Goal: Complete application form: Complete application form

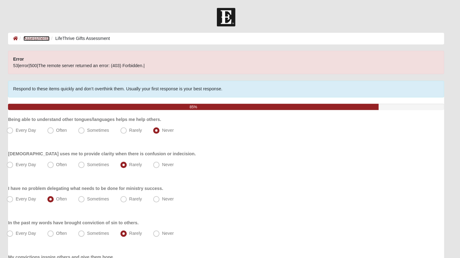
click at [39, 37] on link "Assessments" at bounding box center [44, 37] width 26 height 5
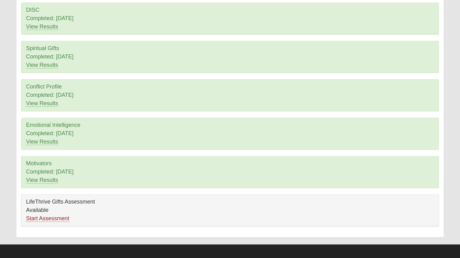
scroll to position [64, 0]
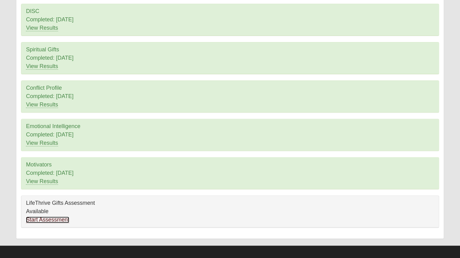
click at [37, 219] on link "Start Assessment" at bounding box center [47, 219] width 43 height 6
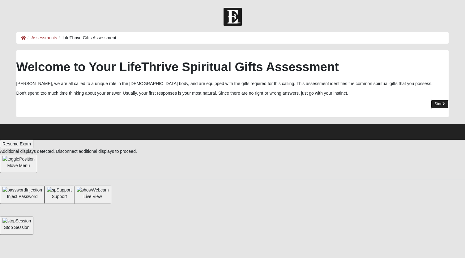
click at [434, 106] on link "Start" at bounding box center [440, 103] width 18 height 9
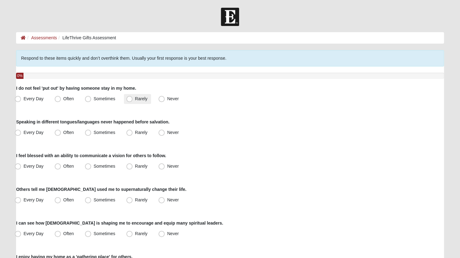
click at [135, 98] on span "Rarely" at bounding box center [141, 98] width 12 height 5
click at [129, 98] on input "Rarely" at bounding box center [131, 99] width 4 height 4
radio input "true"
click at [167, 132] on span "Never" at bounding box center [172, 132] width 11 height 5
click at [162, 132] on input "Never" at bounding box center [163, 132] width 4 height 4
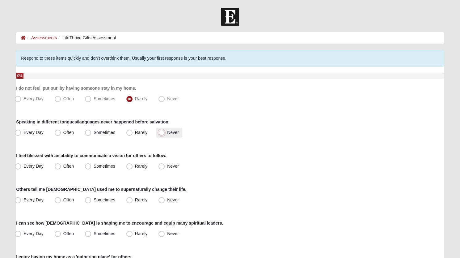
radio input "true"
click at [135, 166] on span "Rarely" at bounding box center [141, 165] width 12 height 5
click at [130, 166] on input "Rarely" at bounding box center [131, 166] width 4 height 4
radio input "true"
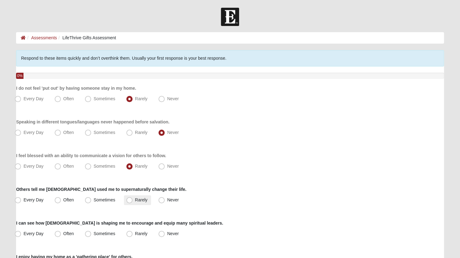
click at [135, 200] on span "Rarely" at bounding box center [141, 199] width 12 height 5
click at [129, 200] on input "Rarely" at bounding box center [131, 200] width 4 height 4
radio input "true"
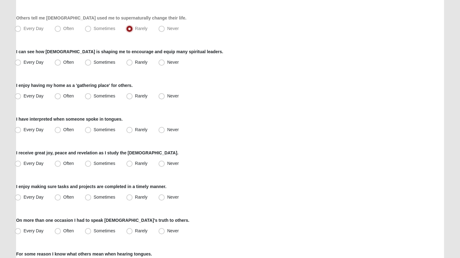
scroll to position [171, 0]
click at [135, 63] on span "Rarely" at bounding box center [141, 61] width 12 height 5
click at [129, 63] on input "Rarely" at bounding box center [131, 62] width 4 height 4
radio input "true"
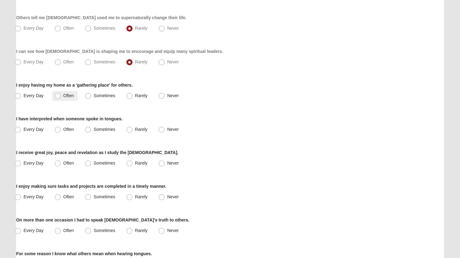
click at [63, 94] on span "Often" at bounding box center [68, 95] width 11 height 5
click at [57, 94] on input "Often" at bounding box center [59, 96] width 4 height 4
radio input "true"
click at [167, 129] on span "Never" at bounding box center [172, 129] width 11 height 5
click at [161, 129] on input "Never" at bounding box center [163, 129] width 4 height 4
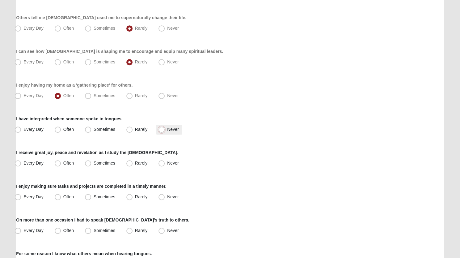
radio input "true"
click at [94, 163] on span "Sometimes" at bounding box center [105, 162] width 22 height 5
click at [89, 163] on input "Sometimes" at bounding box center [89, 163] width 4 height 4
radio input "true"
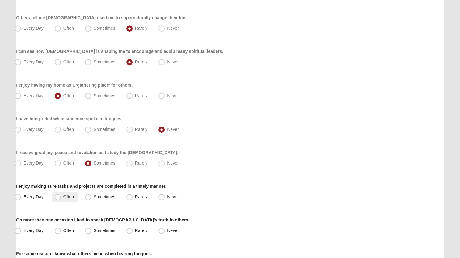
click at [63, 197] on span "Often" at bounding box center [68, 196] width 11 height 5
click at [57, 197] on input "Often" at bounding box center [59, 197] width 4 height 4
radio input "true"
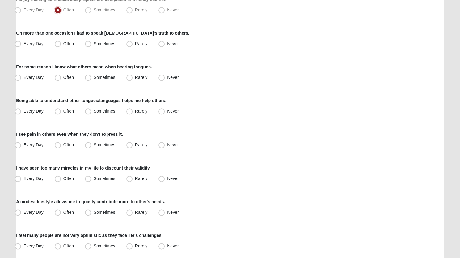
scroll to position [359, 0]
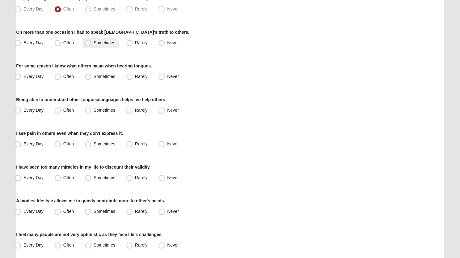
click at [94, 44] on span "Sometimes" at bounding box center [105, 42] width 22 height 5
click at [88, 44] on input "Sometimes" at bounding box center [89, 43] width 4 height 4
radio input "true"
click at [167, 77] on span "Never" at bounding box center [172, 76] width 11 height 5
click at [162, 77] on input "Never" at bounding box center [163, 76] width 4 height 4
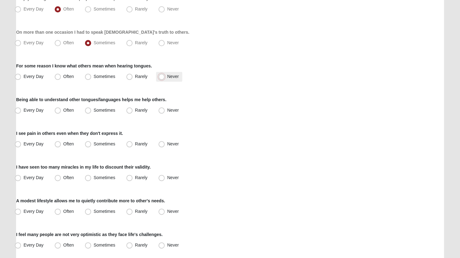
radio input "true"
click at [167, 110] on span "Never" at bounding box center [172, 109] width 11 height 5
click at [162, 110] on input "Never" at bounding box center [163, 110] width 4 height 4
radio input "true"
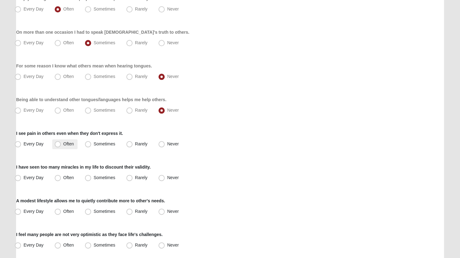
click at [63, 145] on span "Often" at bounding box center [68, 143] width 11 height 5
click at [59, 145] on input "Often" at bounding box center [59, 144] width 4 height 4
radio input "true"
click at [94, 145] on span "Sometimes" at bounding box center [105, 143] width 22 height 5
click at [89, 145] on input "Sometimes" at bounding box center [89, 144] width 4 height 4
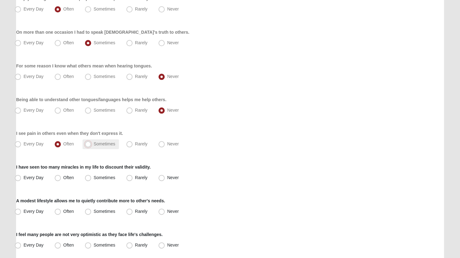
radio input "true"
click at [63, 178] on span "Often" at bounding box center [68, 177] width 11 height 5
click at [58, 178] on input "Often" at bounding box center [59, 177] width 4 height 4
radio input "true"
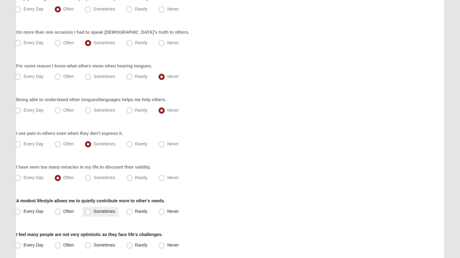
click at [94, 212] on span "Sometimes" at bounding box center [105, 210] width 22 height 5
click at [88, 212] on input "Sometimes" at bounding box center [89, 211] width 4 height 4
radio input "true"
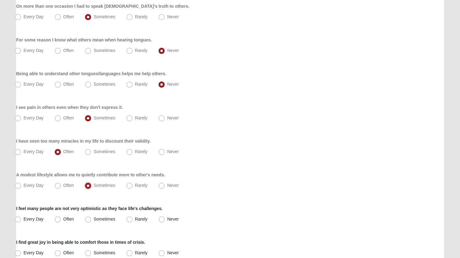
scroll to position [440, 0]
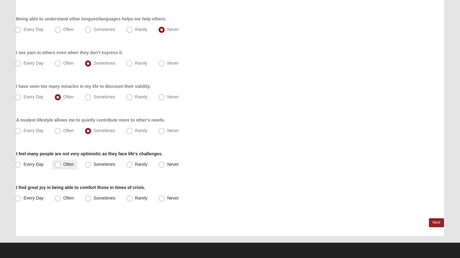
click at [63, 165] on span "Often" at bounding box center [68, 164] width 11 height 5
click at [57, 165] on input "Often" at bounding box center [59, 164] width 4 height 4
radio input "true"
click at [94, 199] on span "Sometimes" at bounding box center [105, 197] width 22 height 5
click at [87, 199] on input "Sometimes" at bounding box center [89, 198] width 4 height 4
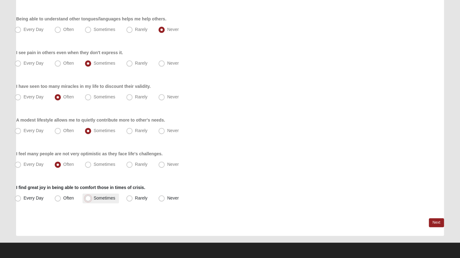
radio input "true"
click at [437, 221] on link "Next" at bounding box center [436, 222] width 15 height 9
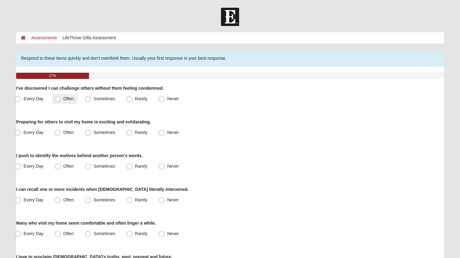
click at [63, 98] on span "Often" at bounding box center [68, 98] width 11 height 5
click at [58, 98] on input "Often" at bounding box center [59, 99] width 4 height 4
radio input "true"
click at [63, 134] on span "Often" at bounding box center [68, 132] width 11 height 5
click at [59, 134] on input "Often" at bounding box center [59, 132] width 4 height 4
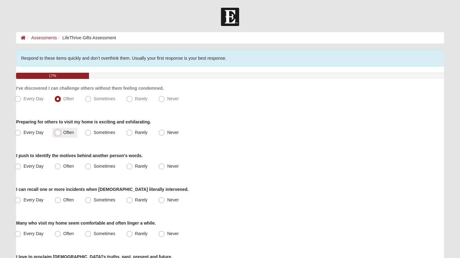
radio input "true"
click at [94, 166] on span "Sometimes" at bounding box center [105, 165] width 22 height 5
click at [88, 166] on input "Sometimes" at bounding box center [89, 166] width 4 height 4
radio input "true"
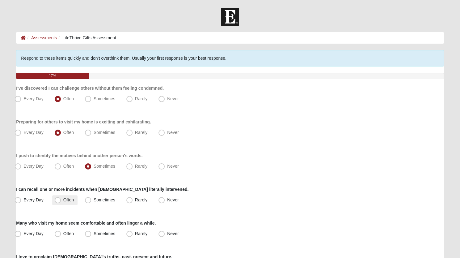
click at [63, 200] on span "Often" at bounding box center [68, 199] width 11 height 5
click at [57, 200] on input "Often" at bounding box center [59, 200] width 4 height 4
radio input "true"
click at [63, 234] on span "Often" at bounding box center [68, 233] width 11 height 5
click at [57, 234] on input "Often" at bounding box center [59, 233] width 4 height 4
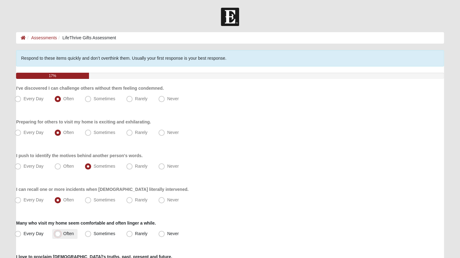
radio input "true"
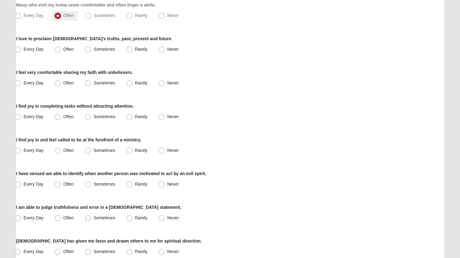
scroll to position [218, 0]
click at [63, 49] on span "Often" at bounding box center [68, 48] width 11 height 5
click at [57, 49] on input "Often" at bounding box center [59, 49] width 4 height 4
radio input "true"
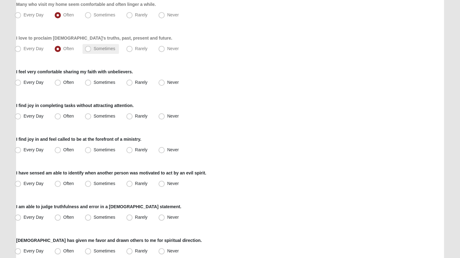
click at [94, 48] on span "Sometimes" at bounding box center [105, 48] width 22 height 5
click at [87, 48] on input "Sometimes" at bounding box center [89, 49] width 4 height 4
radio input "true"
click at [94, 83] on span "Sometimes" at bounding box center [105, 82] width 22 height 5
click at [87, 83] on input "Sometimes" at bounding box center [89, 82] width 4 height 4
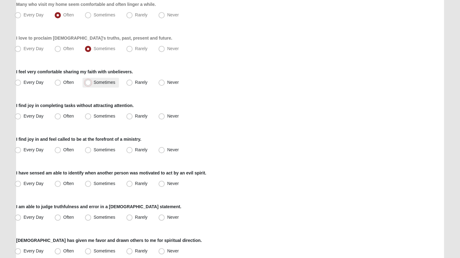
radio input "true"
click at [98, 110] on div "I find joy in completing tasks without attracting attention. Every Day Often So…" at bounding box center [230, 111] width 428 height 19
click at [63, 117] on span "Often" at bounding box center [68, 115] width 11 height 5
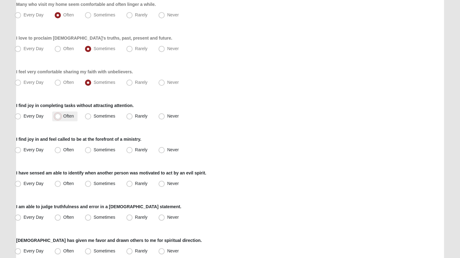
click at [57, 117] on input "Often" at bounding box center [59, 116] width 4 height 4
radio input "true"
click at [103, 139] on label "I find joy in and feel called to be at the forefront of a ministry." at bounding box center [78, 139] width 125 height 6
click at [135, 150] on span "Rarely" at bounding box center [141, 149] width 12 height 5
click at [129, 150] on input "Rarely" at bounding box center [131, 150] width 4 height 4
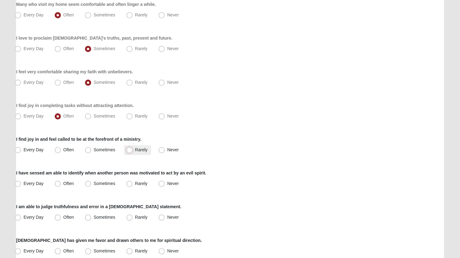
radio input "true"
click at [63, 184] on span "Often" at bounding box center [68, 183] width 11 height 5
click at [59, 184] on input "Often" at bounding box center [59, 183] width 4 height 4
radio input "true"
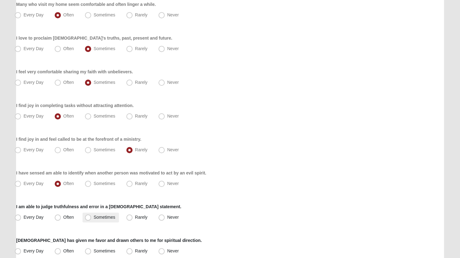
click at [83, 218] on label "Sometimes" at bounding box center [100, 217] width 36 height 10
click at [87, 218] on input "Sometimes" at bounding box center [89, 217] width 4 height 4
radio input "true"
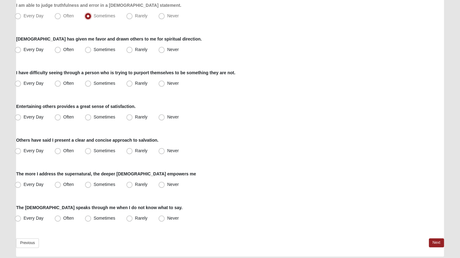
scroll to position [440, 0]
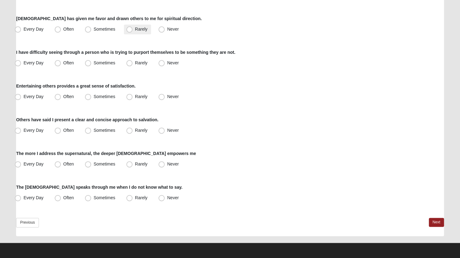
click at [135, 32] on span "Rarely" at bounding box center [141, 29] width 12 height 5
click at [130, 31] on input "Rarely" at bounding box center [131, 29] width 4 height 4
radio input "true"
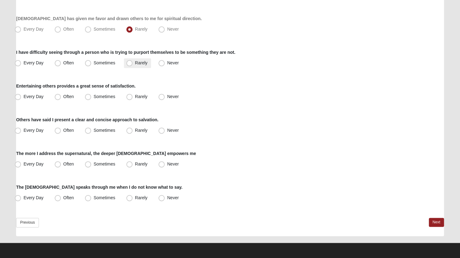
click at [135, 62] on span "Rarely" at bounding box center [141, 62] width 12 height 5
click at [130, 62] on input "Rarely" at bounding box center [131, 63] width 4 height 4
radio input "true"
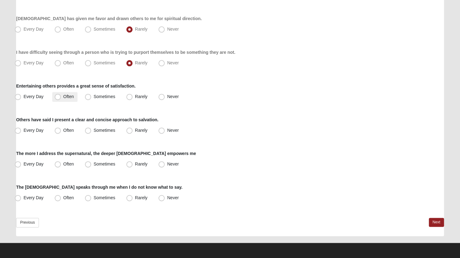
click at [63, 98] on span "Often" at bounding box center [68, 96] width 11 height 5
click at [58, 98] on input "Often" at bounding box center [59, 97] width 4 height 4
radio input "true"
click at [135, 130] on span "Rarely" at bounding box center [141, 130] width 12 height 5
click at [129, 130] on input "Rarely" at bounding box center [131, 130] width 4 height 4
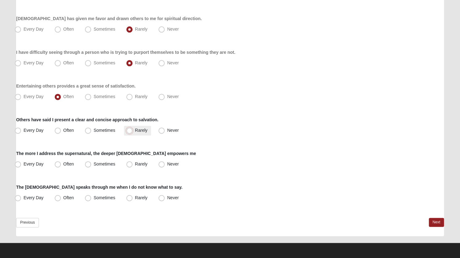
radio input "true"
click at [135, 165] on span "Rarely" at bounding box center [141, 163] width 12 height 5
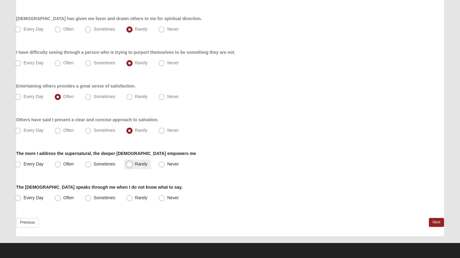
click at [129, 165] on input "Rarely" at bounding box center [131, 164] width 4 height 4
radio input "true"
click at [135, 196] on span "Rarely" at bounding box center [141, 197] width 12 height 5
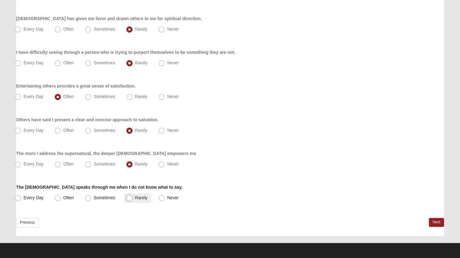
click at [129, 196] on input "Rarely" at bounding box center [131, 198] width 4 height 4
radio input "true"
click at [434, 222] on link "Next" at bounding box center [436, 221] width 15 height 9
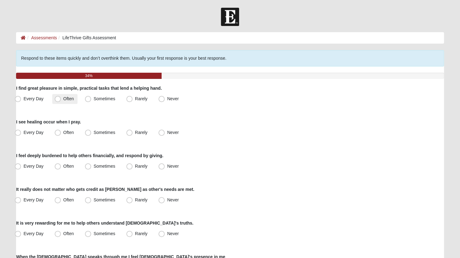
click at [63, 98] on span "Often" at bounding box center [68, 98] width 11 height 5
click at [57, 98] on input "Often" at bounding box center [59, 99] width 4 height 4
radio input "true"
click at [94, 130] on span "Sometimes" at bounding box center [105, 132] width 22 height 5
click at [90, 130] on input "Sometimes" at bounding box center [89, 132] width 4 height 4
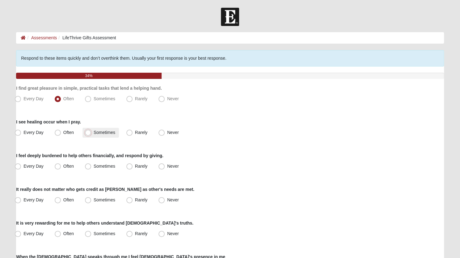
radio input "true"
click at [167, 168] on span "Never" at bounding box center [172, 165] width 11 height 5
click at [163, 168] on input "Never" at bounding box center [163, 166] width 4 height 4
radio input "true"
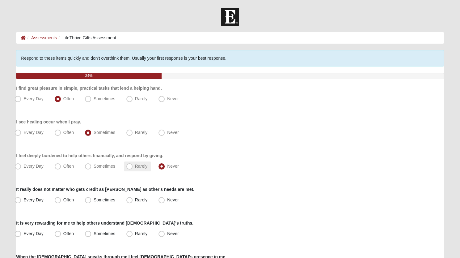
click at [135, 166] on span "Rarely" at bounding box center [141, 165] width 12 height 5
click at [131, 166] on input "Rarely" at bounding box center [131, 166] width 4 height 4
radio input "true"
click at [63, 198] on span "Often" at bounding box center [68, 199] width 11 height 5
click at [58, 198] on input "Often" at bounding box center [59, 200] width 4 height 4
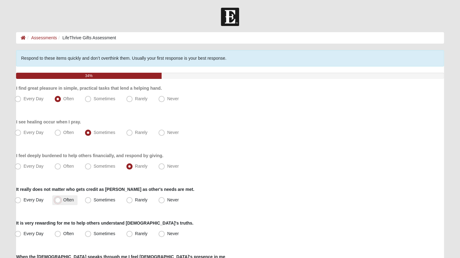
radio input "true"
click at [63, 233] on span "Often" at bounding box center [68, 233] width 11 height 5
click at [59, 233] on input "Often" at bounding box center [59, 233] width 4 height 4
radio input "true"
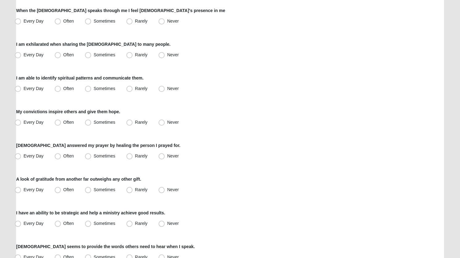
scroll to position [251, 0]
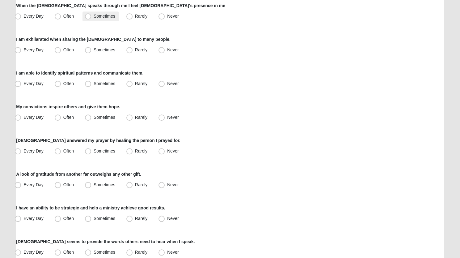
click at [94, 16] on span "Sometimes" at bounding box center [105, 16] width 22 height 5
click at [88, 16] on input "Sometimes" at bounding box center [89, 16] width 4 height 4
radio input "true"
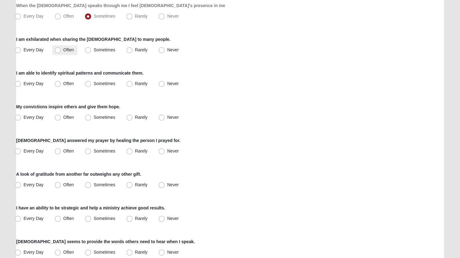
click at [63, 48] on span "Often" at bounding box center [68, 49] width 11 height 5
click at [58, 48] on input "Often" at bounding box center [59, 50] width 4 height 4
radio input "true"
click at [135, 84] on span "Rarely" at bounding box center [141, 83] width 12 height 5
click at [129, 84] on input "Rarely" at bounding box center [131, 84] width 4 height 4
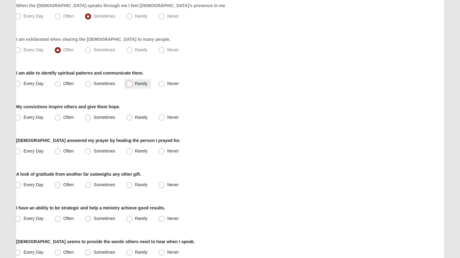
radio input "true"
click at [135, 116] on span "Rarely" at bounding box center [141, 117] width 12 height 5
click at [131, 116] on input "Rarely" at bounding box center [131, 117] width 4 height 4
radio input "true"
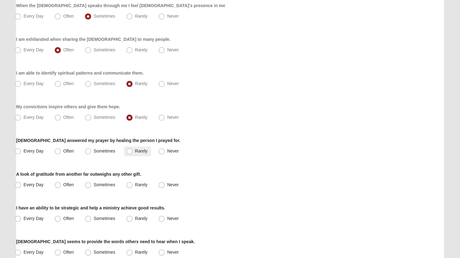
click at [135, 151] on span "Rarely" at bounding box center [141, 150] width 12 height 5
click at [129, 151] on input "Rarely" at bounding box center [131, 151] width 4 height 4
radio input "true"
click at [23, 185] on span "Every Day" at bounding box center [33, 184] width 20 height 5
click at [20, 185] on input "Every Day" at bounding box center [19, 185] width 4 height 4
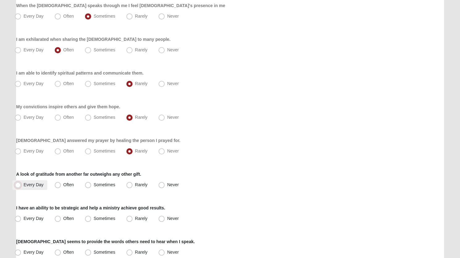
radio input "true"
click at [135, 221] on span "Rarely" at bounding box center [141, 218] width 12 height 5
click at [132, 220] on input "Rarely" at bounding box center [131, 218] width 4 height 4
radio input "true"
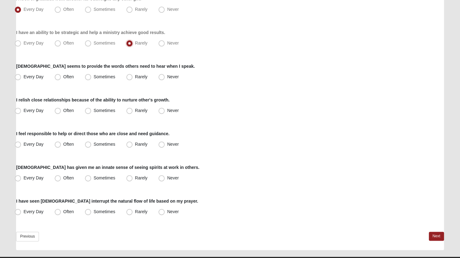
scroll to position [431, 0]
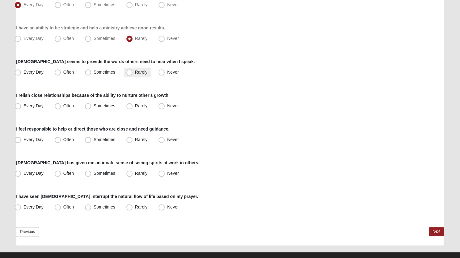
click at [135, 72] on span "Rarely" at bounding box center [141, 71] width 12 height 5
click at [129, 72] on input "Rarely" at bounding box center [131, 72] width 4 height 4
radio input "true"
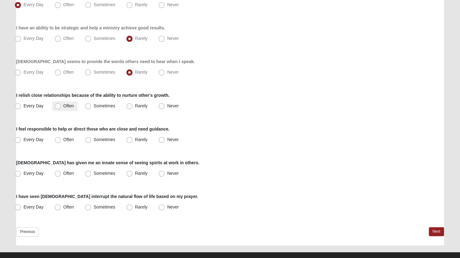
click at [63, 105] on span "Often" at bounding box center [68, 105] width 11 height 5
click at [60, 105] on input "Often" at bounding box center [59, 106] width 4 height 4
radio input "true"
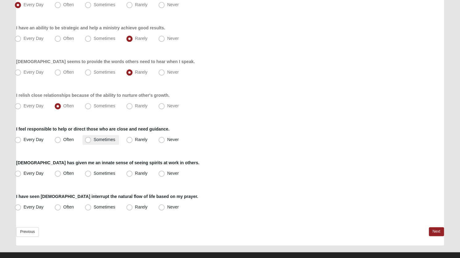
click at [94, 139] on span "Sometimes" at bounding box center [105, 139] width 22 height 5
click at [89, 139] on input "Sometimes" at bounding box center [89, 139] width 4 height 4
radio input "true"
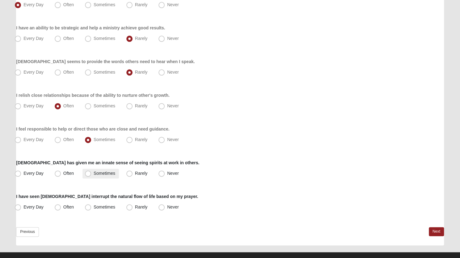
click at [94, 172] on span "Sometimes" at bounding box center [105, 172] width 22 height 5
click at [89, 172] on input "Sometimes" at bounding box center [89, 173] width 4 height 4
radio input "true"
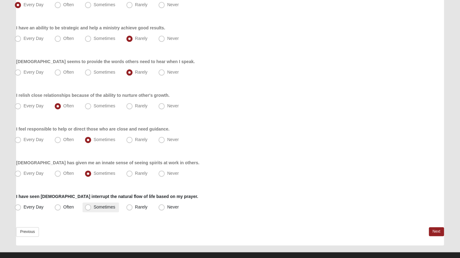
click at [94, 206] on span "Sometimes" at bounding box center [105, 206] width 22 height 5
click at [87, 206] on input "Sometimes" at bounding box center [89, 207] width 4 height 4
radio input "true"
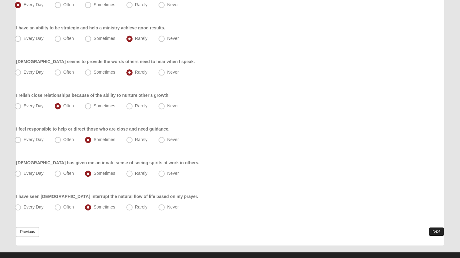
click at [436, 229] on link "Next" at bounding box center [436, 231] width 15 height 9
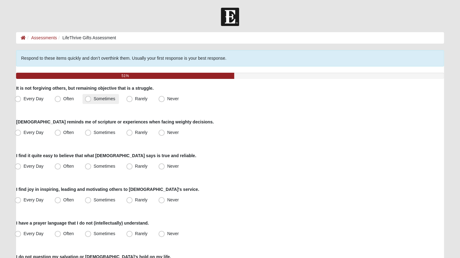
click at [94, 98] on span "Sometimes" at bounding box center [105, 98] width 22 height 5
click at [88, 98] on input "Sometimes" at bounding box center [89, 99] width 4 height 4
radio input "true"
click at [135, 133] on span "Rarely" at bounding box center [141, 132] width 12 height 5
click at [129, 133] on input "Rarely" at bounding box center [131, 132] width 4 height 4
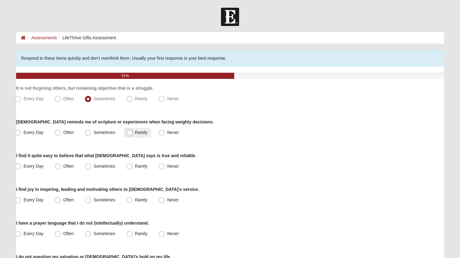
radio input "true"
click at [23, 165] on span "Every Day" at bounding box center [33, 165] width 20 height 5
click at [20, 165] on input "Every Day" at bounding box center [19, 166] width 4 height 4
radio input "true"
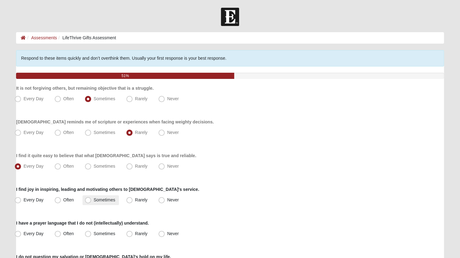
click at [94, 200] on span "Sometimes" at bounding box center [105, 199] width 22 height 5
click at [88, 200] on input "Sometimes" at bounding box center [89, 200] width 4 height 4
radio input "true"
click at [167, 234] on span "Never" at bounding box center [172, 233] width 11 height 5
click at [162, 234] on input "Never" at bounding box center [163, 233] width 4 height 4
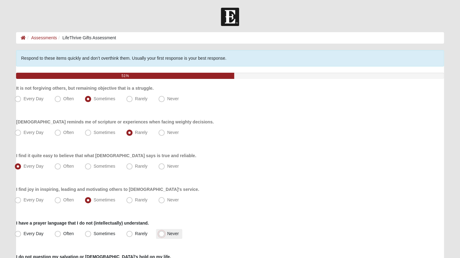
radio input "true"
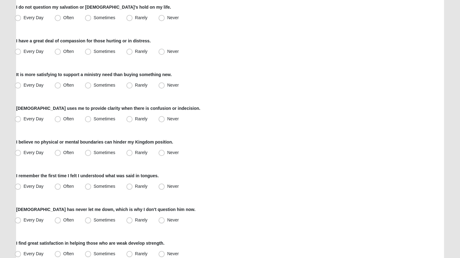
scroll to position [250, 0]
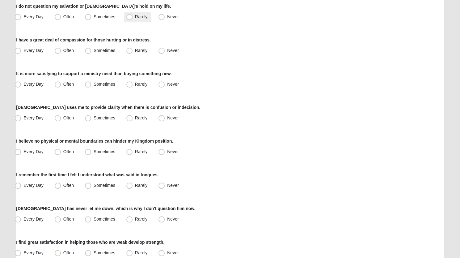
click at [135, 15] on span "Rarely" at bounding box center [141, 16] width 12 height 5
click at [131, 15] on input "Rarely" at bounding box center [131, 17] width 4 height 4
radio input "true"
click at [63, 50] on span "Often" at bounding box center [68, 50] width 11 height 5
click at [60, 50] on input "Often" at bounding box center [59, 50] width 4 height 4
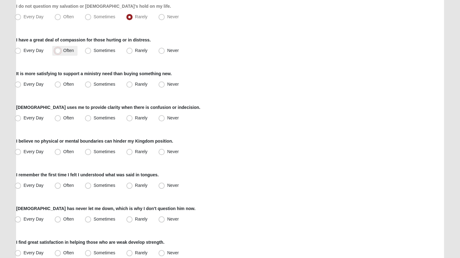
radio input "true"
click at [94, 85] on span "Sometimes" at bounding box center [105, 84] width 22 height 5
click at [88, 85] on input "Sometimes" at bounding box center [89, 84] width 4 height 4
radio input "true"
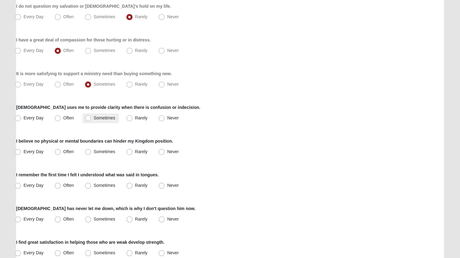
click at [94, 118] on span "Sometimes" at bounding box center [105, 117] width 22 height 5
click at [89, 118] on input "Sometimes" at bounding box center [89, 118] width 4 height 4
radio input "true"
click at [63, 152] on span "Often" at bounding box center [68, 151] width 11 height 5
click at [57, 152] on input "Often" at bounding box center [59, 151] width 4 height 4
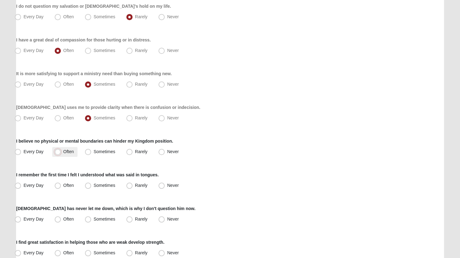
radio input "true"
click at [167, 184] on span "Never" at bounding box center [172, 185] width 11 height 5
click at [162, 184] on input "Never" at bounding box center [163, 185] width 4 height 4
radio input "true"
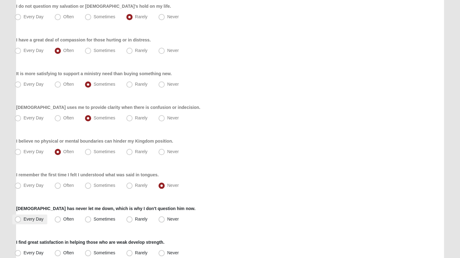
click at [23, 218] on span "Every Day" at bounding box center [33, 218] width 20 height 5
click at [20, 218] on input "Every Day" at bounding box center [19, 219] width 4 height 4
radio input "true"
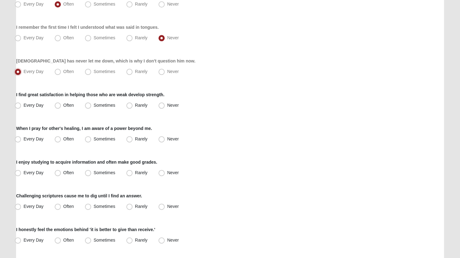
scroll to position [440, 0]
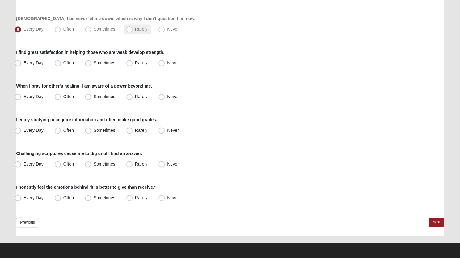
click at [135, 30] on span "Rarely" at bounding box center [141, 29] width 12 height 5
click at [129, 30] on input "Rarely" at bounding box center [131, 29] width 4 height 4
radio input "true"
click at [63, 62] on span "Often" at bounding box center [68, 62] width 11 height 5
click at [59, 62] on input "Often" at bounding box center [59, 63] width 4 height 4
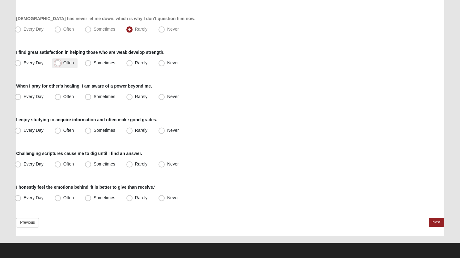
radio input "true"
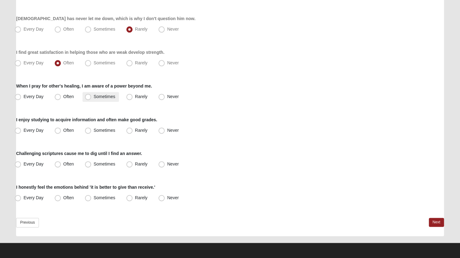
click at [94, 95] on span "Sometimes" at bounding box center [105, 96] width 22 height 5
click at [88, 95] on input "Sometimes" at bounding box center [89, 97] width 4 height 4
radio input "true"
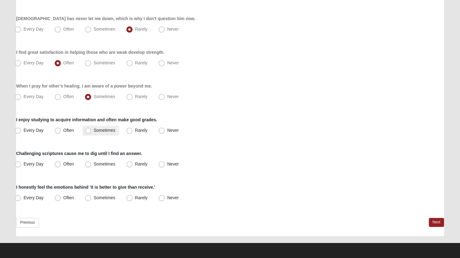
click at [85, 129] on label "Sometimes" at bounding box center [100, 130] width 36 height 10
click at [87, 129] on input "Sometimes" at bounding box center [89, 130] width 4 height 4
radio input "true"
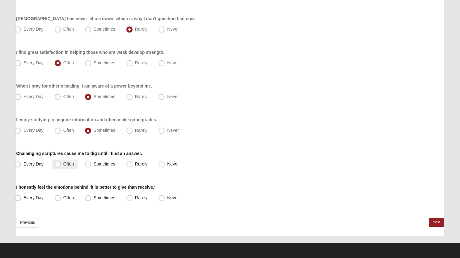
click at [61, 165] on label "Often" at bounding box center [64, 164] width 25 height 10
click at [61, 165] on input "Often" at bounding box center [59, 164] width 4 height 4
radio input "true"
click at [23, 197] on span "Every Day" at bounding box center [33, 197] width 20 height 5
click at [20, 197] on input "Every Day" at bounding box center [19, 198] width 4 height 4
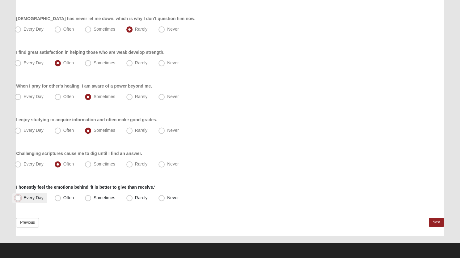
radio input "true"
click at [434, 220] on link "Next" at bounding box center [436, 221] width 15 height 9
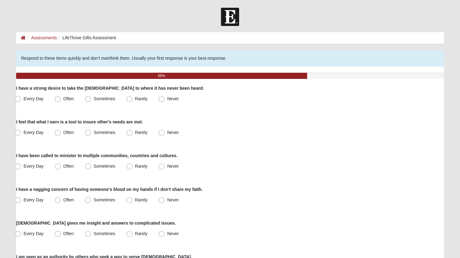
click at [307, 120] on div "I feel that what I earn is a tool to insure other's needs are met. Every Day Of…" at bounding box center [230, 128] width 428 height 19
click at [94, 98] on span "Sometimes" at bounding box center [105, 98] width 22 height 5
click at [87, 98] on input "Sometimes" at bounding box center [89, 99] width 4 height 4
radio input "true"
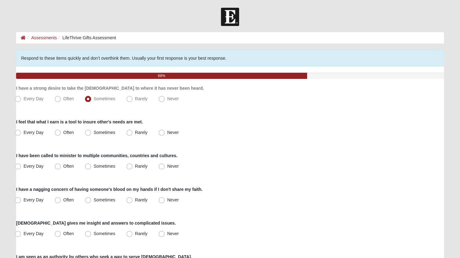
click at [65, 124] on label "I feel that what I earn is a tool to insure other's needs are met." at bounding box center [79, 122] width 127 height 6
click at [133, 125] on div "I feel that what I earn is a tool to insure other's needs are met. Every Day Of…" at bounding box center [230, 128] width 428 height 19
click at [94, 132] on span "Sometimes" at bounding box center [105, 132] width 22 height 5
click at [88, 132] on input "Sometimes" at bounding box center [89, 132] width 4 height 4
radio input "true"
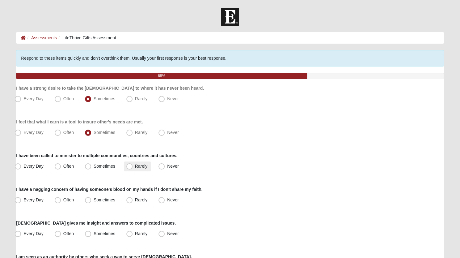
click at [135, 165] on span "Rarely" at bounding box center [141, 165] width 12 height 5
click at [132, 165] on input "Rarely" at bounding box center [131, 166] width 4 height 4
radio input "true"
click at [167, 200] on span "Never" at bounding box center [172, 199] width 11 height 5
click at [161, 200] on input "Never" at bounding box center [163, 200] width 4 height 4
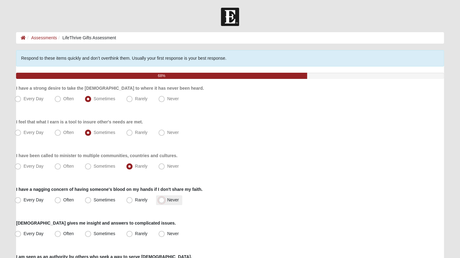
radio input "true"
click at [135, 200] on span "Rarely" at bounding box center [141, 199] width 12 height 5
click at [129, 200] on input "Rarely" at bounding box center [131, 200] width 4 height 4
radio input "true"
click at [135, 231] on span "Rarely" at bounding box center [141, 233] width 12 height 5
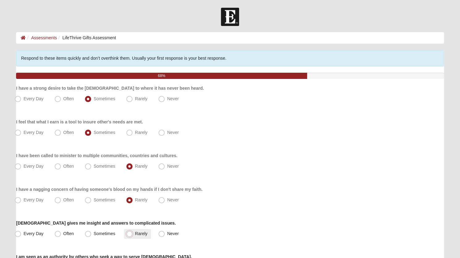
click at [130, 231] on input "Rarely" at bounding box center [131, 233] width 4 height 4
radio input "true"
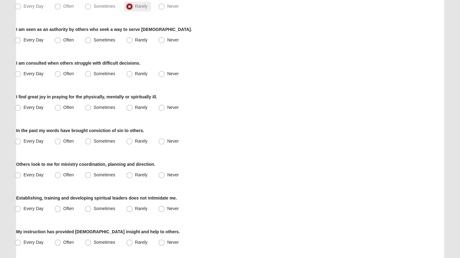
scroll to position [226, 0]
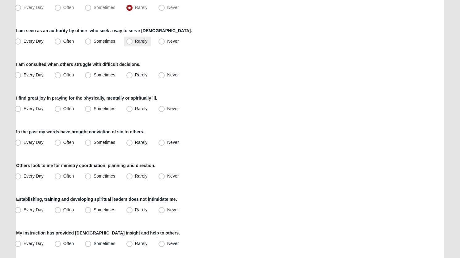
click at [135, 40] on span "Rarely" at bounding box center [141, 41] width 12 height 5
click at [129, 40] on input "Rarely" at bounding box center [131, 41] width 4 height 4
radio input "true"
click at [94, 74] on span "Sometimes" at bounding box center [105, 74] width 22 height 5
click at [88, 74] on input "Sometimes" at bounding box center [89, 75] width 4 height 4
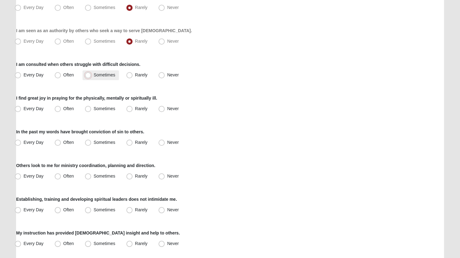
radio input "true"
click at [63, 108] on span "Often" at bounding box center [68, 108] width 11 height 5
click at [57, 108] on input "Often" at bounding box center [59, 109] width 4 height 4
radio input "true"
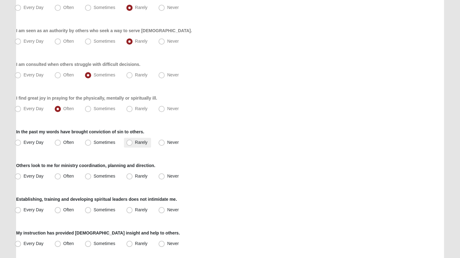
click at [135, 140] on span "Rarely" at bounding box center [141, 142] width 12 height 5
click at [130, 140] on input "Rarely" at bounding box center [131, 142] width 4 height 4
radio input "true"
click at [135, 176] on span "Rarely" at bounding box center [141, 175] width 12 height 5
click at [131, 176] on input "Rarely" at bounding box center [131, 176] width 4 height 4
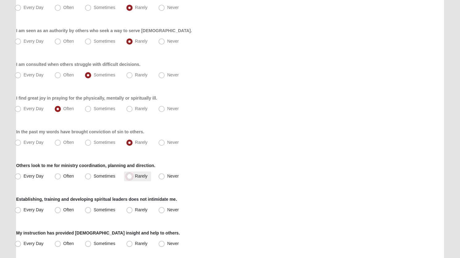
radio input "true"
click at [94, 208] on span "Sometimes" at bounding box center [105, 209] width 22 height 5
click at [87, 208] on input "Sometimes" at bounding box center [89, 210] width 4 height 4
radio input "true"
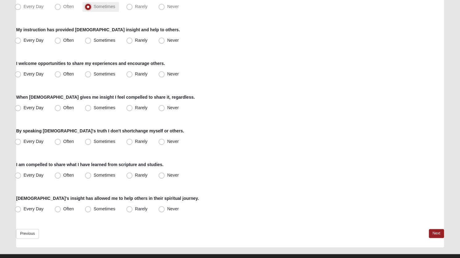
scroll to position [440, 0]
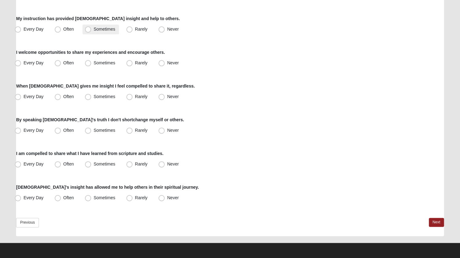
click at [116, 26] on label "Sometimes" at bounding box center [100, 29] width 36 height 10
click at [91, 27] on input "Sometimes" at bounding box center [89, 29] width 4 height 4
radio input "true"
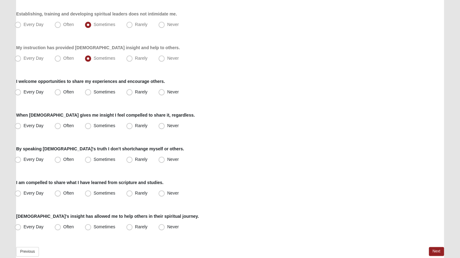
scroll to position [374, 0]
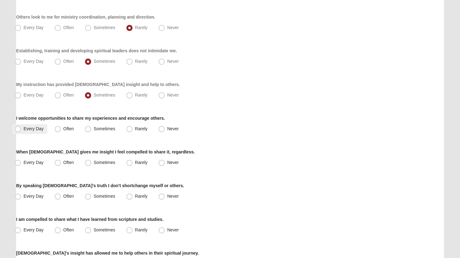
click at [23, 129] on span "Every Day" at bounding box center [33, 128] width 20 height 5
click at [19, 129] on input "Every Day" at bounding box center [19, 129] width 4 height 4
radio input "true"
click at [94, 161] on span "Sometimes" at bounding box center [105, 162] width 22 height 5
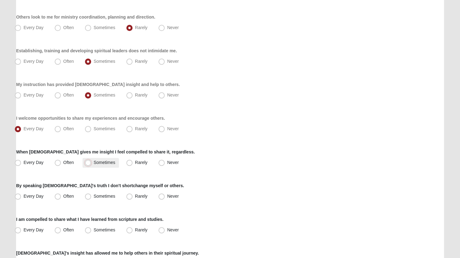
click at [88, 161] on input "Sometimes" at bounding box center [89, 162] width 4 height 4
radio input "true"
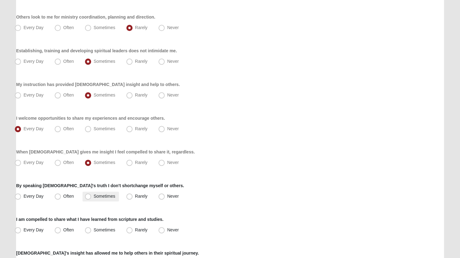
click at [94, 196] on span "Sometimes" at bounding box center [105, 195] width 22 height 5
click at [88, 196] on input "Sometimes" at bounding box center [89, 196] width 4 height 4
radio input "true"
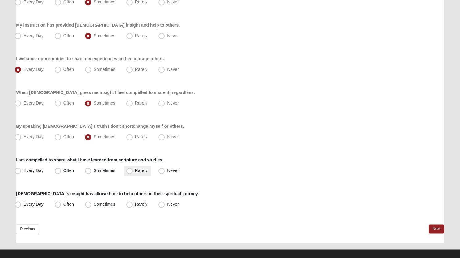
scroll to position [432, 0]
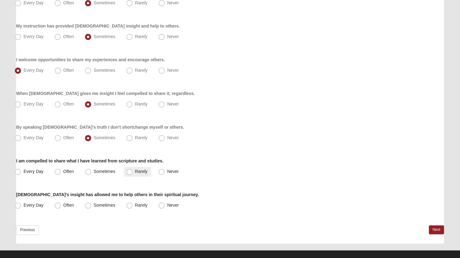
click at [135, 173] on span "Rarely" at bounding box center [141, 171] width 12 height 5
click at [130, 173] on input "Rarely" at bounding box center [131, 171] width 4 height 4
radio input "true"
click at [94, 204] on span "Sometimes" at bounding box center [105, 204] width 22 height 5
click at [88, 204] on input "Sometimes" at bounding box center [89, 205] width 4 height 4
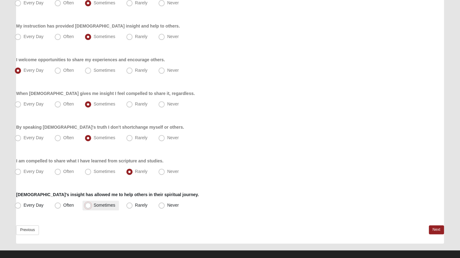
radio input "true"
click at [433, 228] on link "Next" at bounding box center [436, 229] width 15 height 9
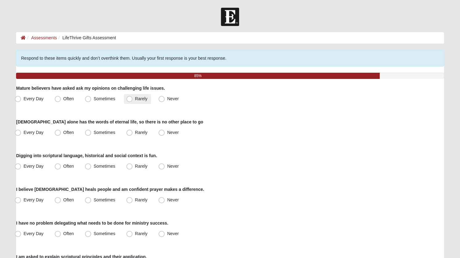
click at [135, 98] on span "Rarely" at bounding box center [141, 98] width 12 height 5
click at [129, 98] on input "Rarely" at bounding box center [131, 99] width 4 height 4
radio input "true"
click at [23, 132] on span "Every Day" at bounding box center [33, 132] width 20 height 5
click at [18, 132] on input "Every Day" at bounding box center [19, 132] width 4 height 4
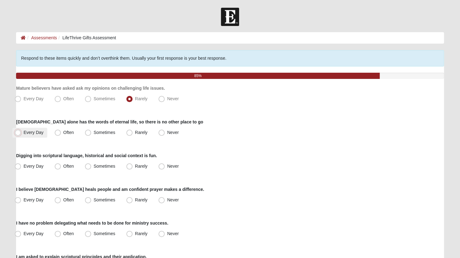
radio input "true"
click at [63, 165] on span "Often" at bounding box center [68, 165] width 11 height 5
click at [57, 165] on input "Often" at bounding box center [59, 166] width 4 height 4
radio input "true"
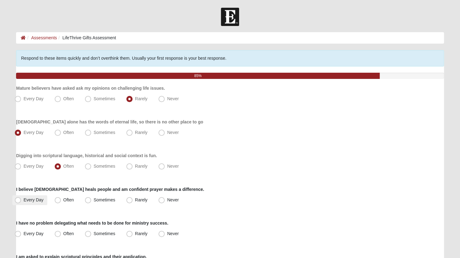
click at [23, 201] on span "Every Day" at bounding box center [33, 199] width 20 height 5
click at [20, 201] on input "Every Day" at bounding box center [19, 200] width 4 height 4
radio input "true"
click at [23, 234] on span "Every Day" at bounding box center [33, 233] width 20 height 5
click at [17, 234] on input "Every Day" at bounding box center [19, 233] width 4 height 4
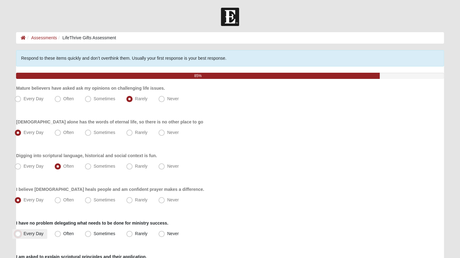
radio input "true"
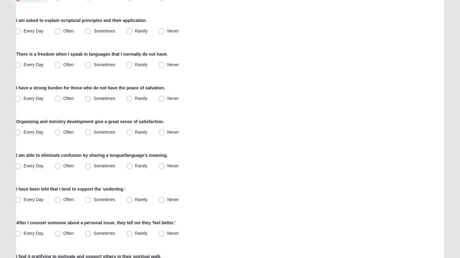
scroll to position [238, 0]
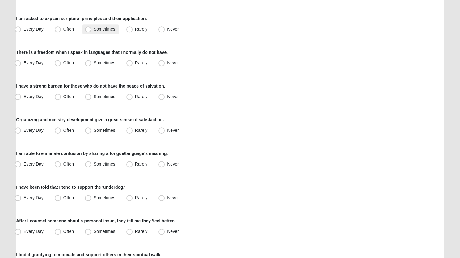
click at [94, 29] on span "Sometimes" at bounding box center [105, 29] width 22 height 5
click at [87, 29] on input "Sometimes" at bounding box center [89, 29] width 4 height 4
radio input "true"
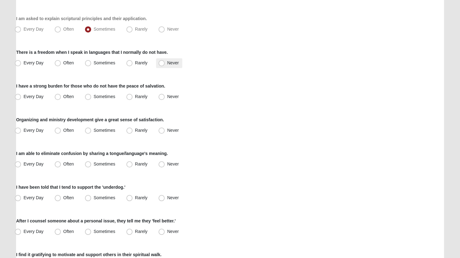
click at [167, 62] on span "Never" at bounding box center [172, 62] width 11 height 5
click at [163, 62] on input "Never" at bounding box center [163, 63] width 4 height 4
radio input "true"
click at [135, 64] on span "Rarely" at bounding box center [141, 62] width 12 height 5
click at [130, 64] on input "Rarely" at bounding box center [131, 63] width 4 height 4
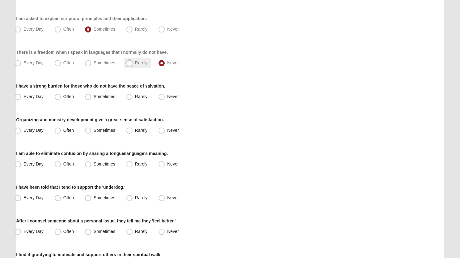
radio input "true"
click at [94, 95] on span "Sometimes" at bounding box center [105, 96] width 22 height 5
click at [89, 95] on input "Sometimes" at bounding box center [89, 97] width 4 height 4
radio input "true"
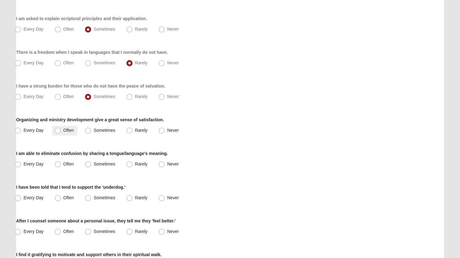
click at [63, 130] on span "Often" at bounding box center [68, 130] width 11 height 5
click at [58, 130] on input "Often" at bounding box center [59, 130] width 4 height 4
radio input "true"
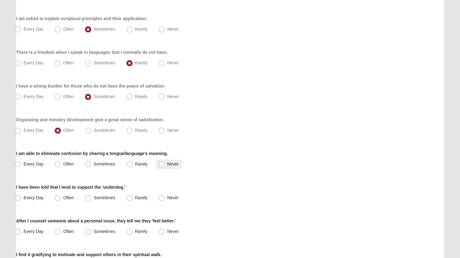
click at [167, 163] on span "Never" at bounding box center [172, 163] width 11 height 5
click at [162, 163] on input "Never" at bounding box center [163, 164] width 4 height 4
radio input "true"
click at [94, 198] on span "Sometimes" at bounding box center [105, 197] width 22 height 5
click at [89, 198] on input "Sometimes" at bounding box center [89, 198] width 4 height 4
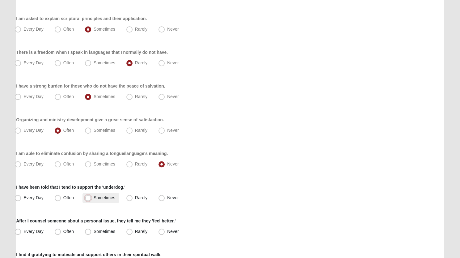
radio input "true"
click at [63, 232] on span "Often" at bounding box center [68, 231] width 11 height 5
click at [59, 232] on input "Often" at bounding box center [59, 231] width 4 height 4
radio input "true"
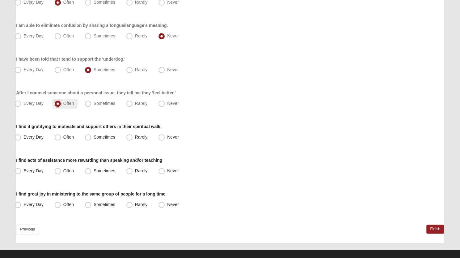
scroll to position [373, 0]
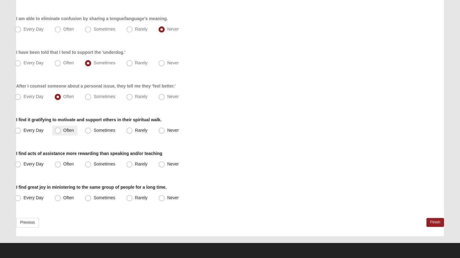
click at [63, 129] on span "Often" at bounding box center [68, 130] width 11 height 5
click at [57, 129] on input "Often" at bounding box center [59, 130] width 4 height 4
radio input "true"
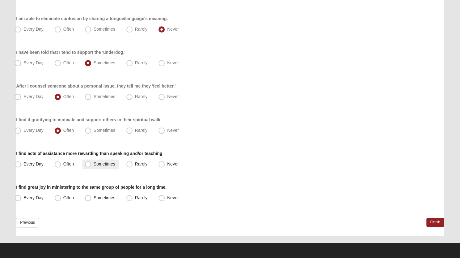
click at [94, 164] on span "Sometimes" at bounding box center [105, 163] width 22 height 5
click at [89, 164] on input "Sometimes" at bounding box center [89, 164] width 4 height 4
radio input "true"
click at [63, 199] on span "Often" at bounding box center [68, 197] width 11 height 5
click at [57, 199] on input "Often" at bounding box center [59, 198] width 4 height 4
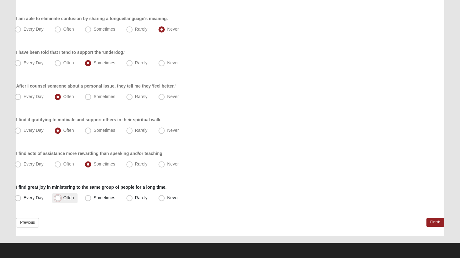
radio input "true"
click at [435, 222] on link "Finish" at bounding box center [435, 221] width 18 height 9
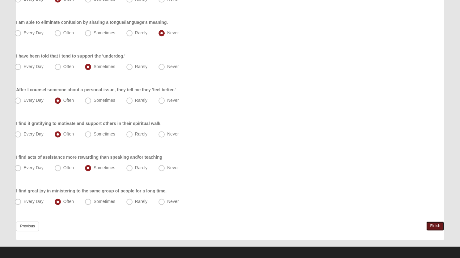
scroll to position [402, 0]
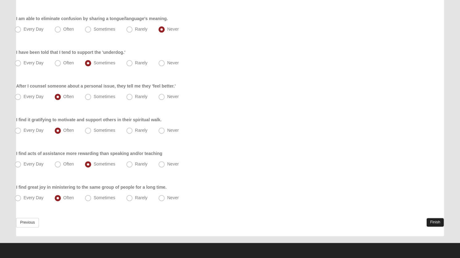
click at [432, 218] on link "Finish" at bounding box center [435, 221] width 18 height 9
click at [434, 219] on link "Finish" at bounding box center [435, 221] width 18 height 9
click at [34, 219] on link "Previous" at bounding box center [27, 222] width 23 height 10
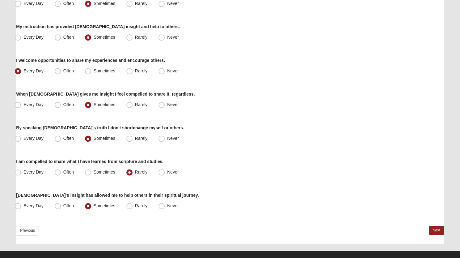
scroll to position [440, 0]
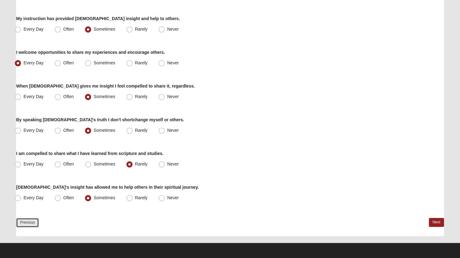
click at [28, 224] on link "Previous" at bounding box center [27, 222] width 23 height 10
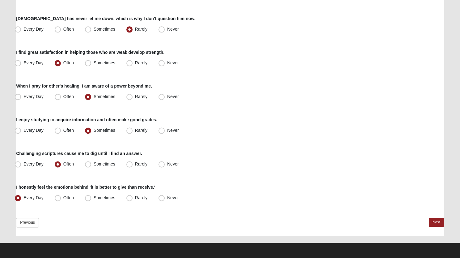
click at [28, 227] on div "Previous Next" at bounding box center [230, 226] width 428 height 18
click at [29, 220] on link "Previous" at bounding box center [27, 222] width 23 height 10
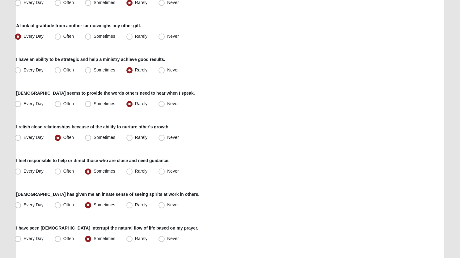
scroll to position [440, 0]
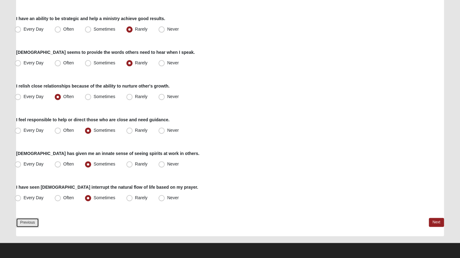
click at [25, 223] on link "Previous" at bounding box center [27, 222] width 23 height 10
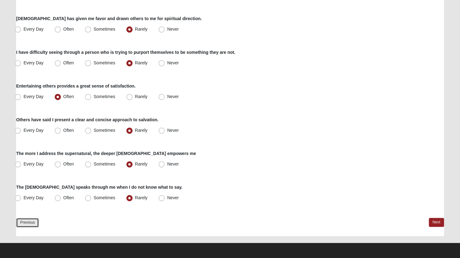
click at [28, 222] on link "Previous" at bounding box center [27, 222] width 23 height 10
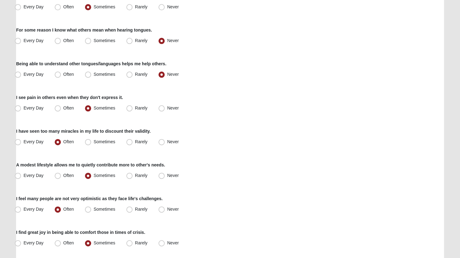
scroll to position [440, 0]
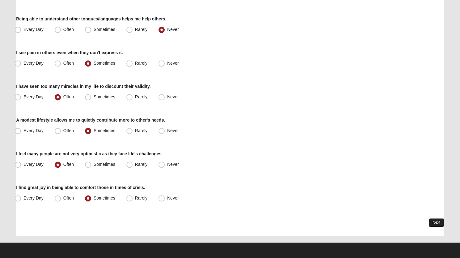
click at [434, 225] on link "Next" at bounding box center [436, 222] width 15 height 9
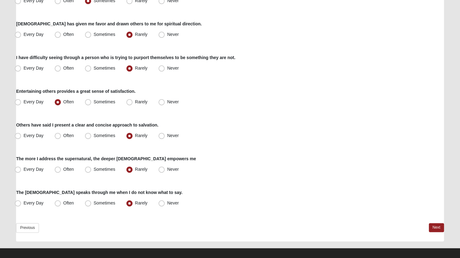
scroll to position [440, 0]
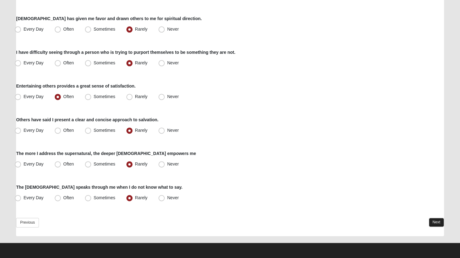
click at [438, 221] on link "Next" at bounding box center [436, 221] width 15 height 9
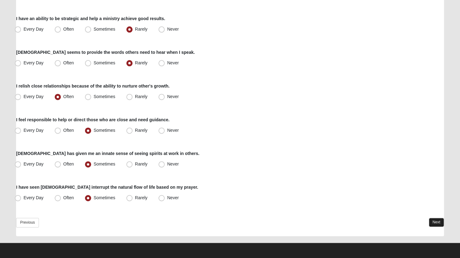
click at [436, 224] on link "Next" at bounding box center [436, 221] width 15 height 9
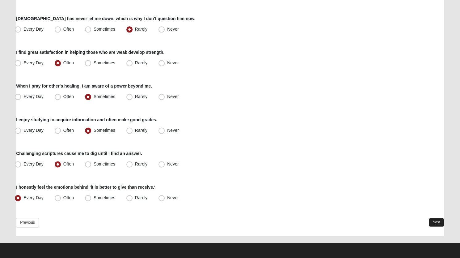
click at [434, 222] on link "Next" at bounding box center [436, 221] width 15 height 9
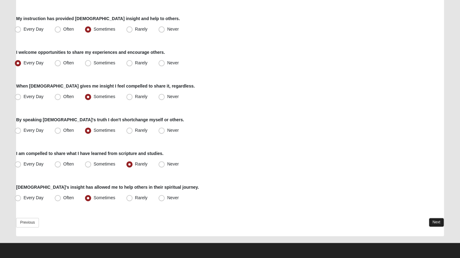
click at [434, 220] on link "Next" at bounding box center [436, 221] width 15 height 9
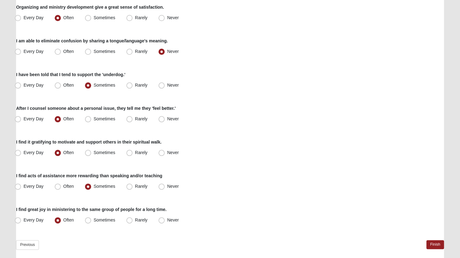
scroll to position [373, 0]
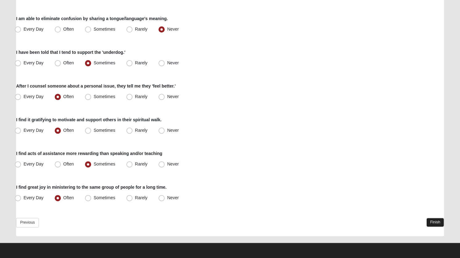
click at [432, 219] on link "Finish" at bounding box center [435, 221] width 18 height 9
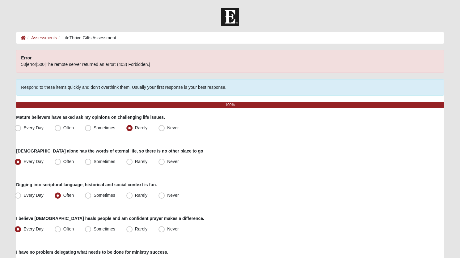
click at [112, 60] on p "Error" at bounding box center [230, 58] width 418 height 6
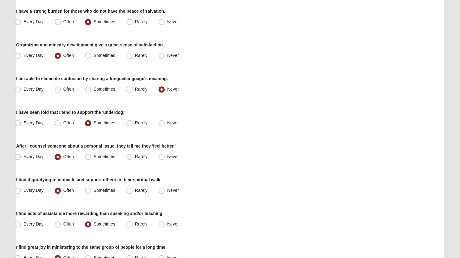
scroll to position [402, 0]
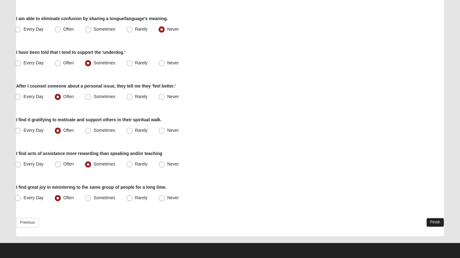
click at [436, 219] on link "Finish" at bounding box center [435, 221] width 18 height 9
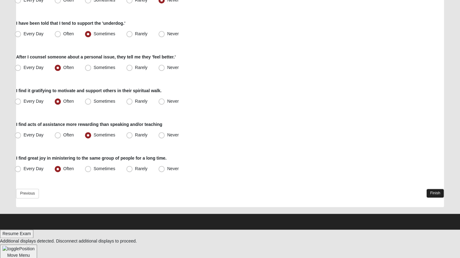
scroll to position [0, 0]
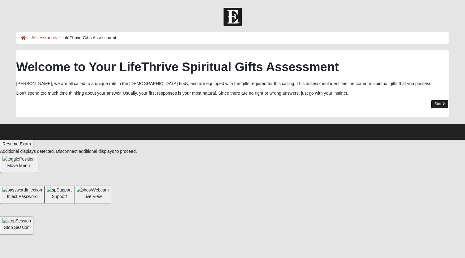
click at [439, 104] on link "Start" at bounding box center [440, 103] width 18 height 9
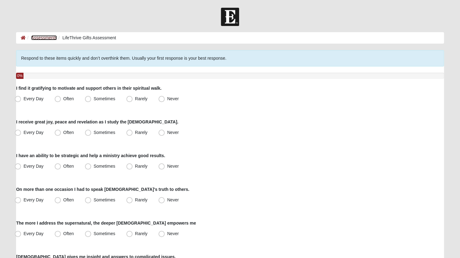
click at [36, 37] on link "Assessments" at bounding box center [44, 37] width 26 height 5
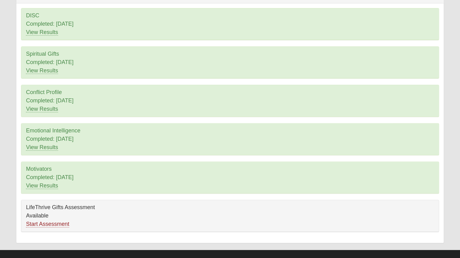
scroll to position [65, 0]
